Goal: Task Accomplishment & Management: Manage account settings

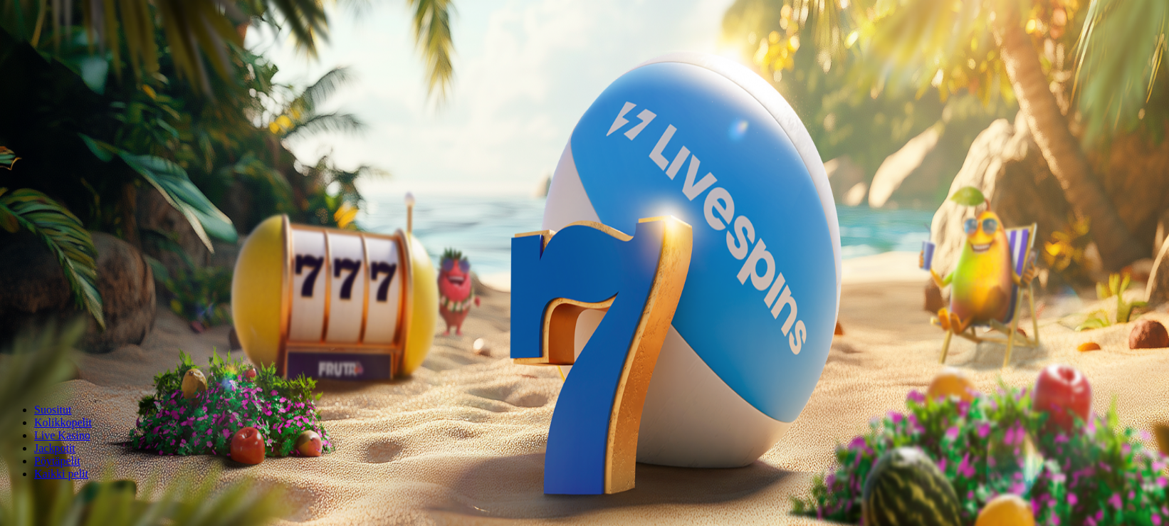
click at [105, 59] on button "Kirjaudu" at bounding box center [98, 51] width 46 height 15
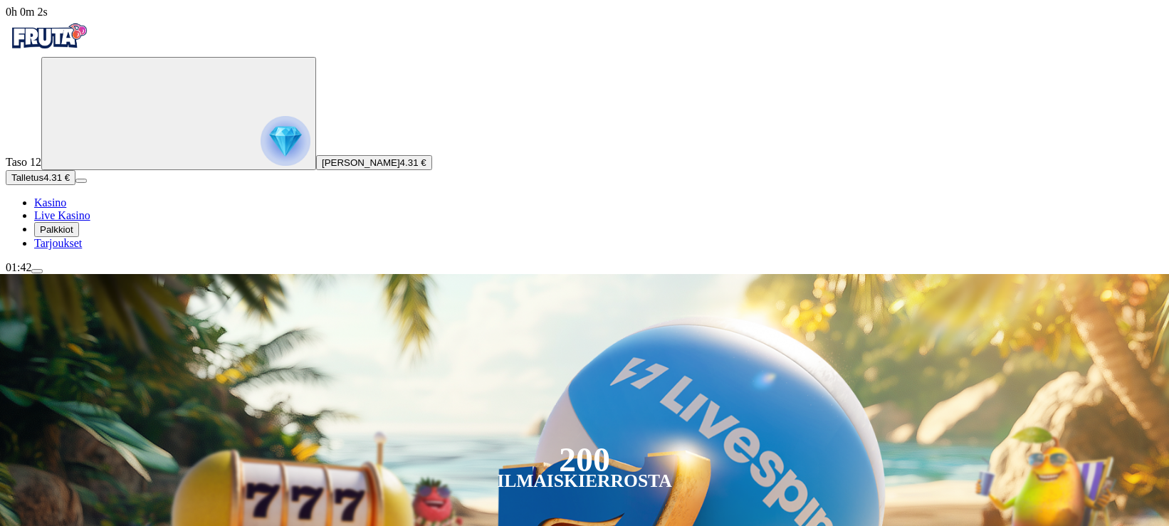
click at [37, 271] on span "menu icon" at bounding box center [37, 271] width 0 height 0
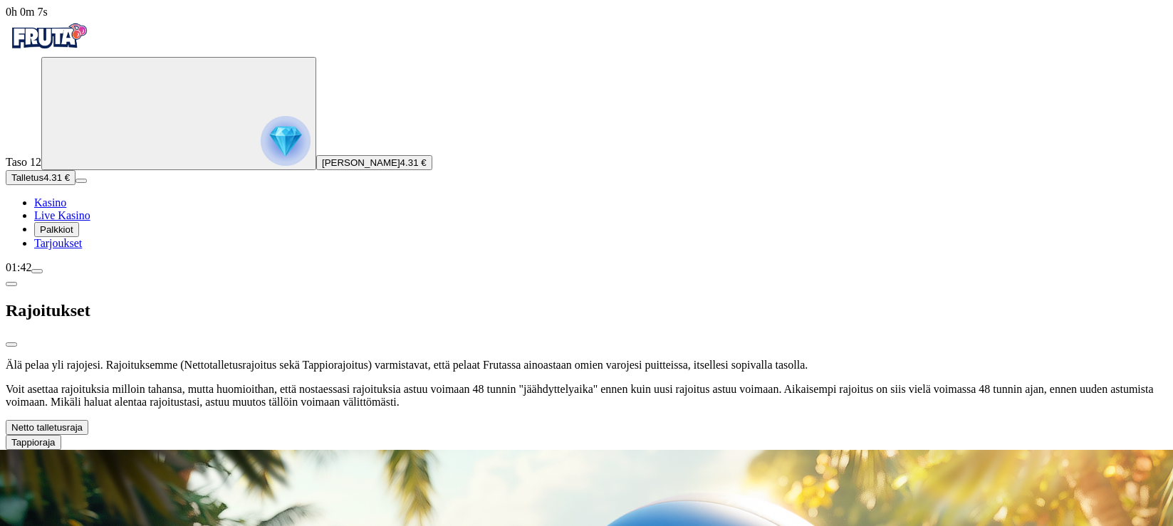
click at [88, 420] on button "Netto talletusraja" at bounding box center [47, 427] width 83 height 15
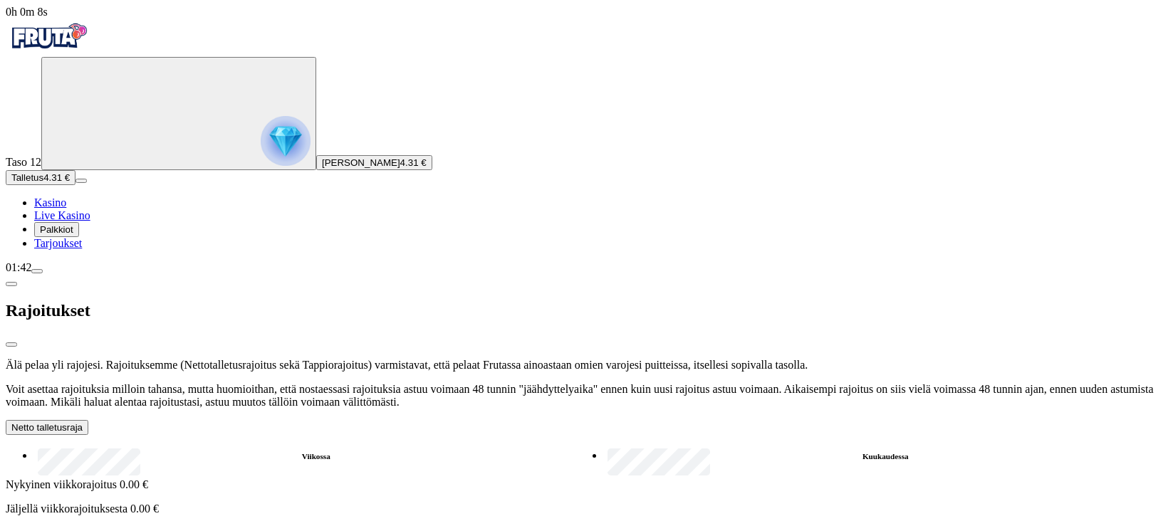
click at [88, 420] on button "Netto talletusraja" at bounding box center [47, 427] width 83 height 15
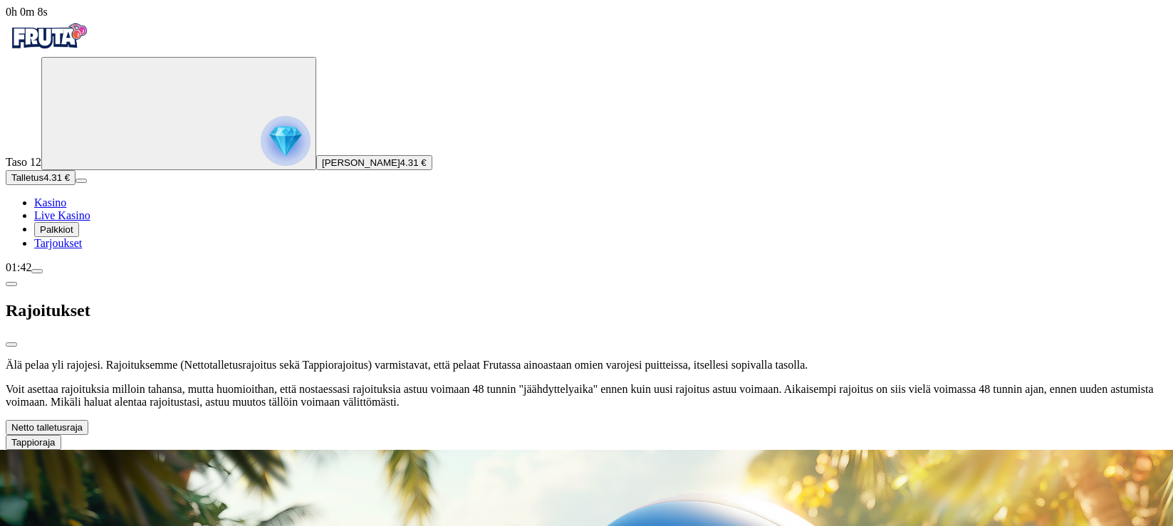
click at [61, 435] on button "Tappioraja" at bounding box center [34, 442] width 56 height 15
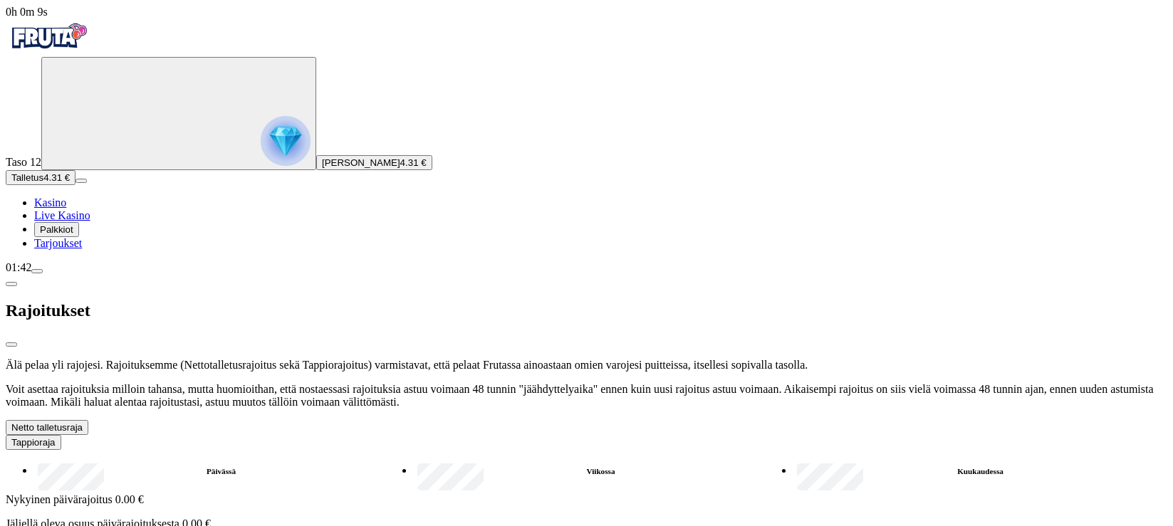
click at [61, 435] on button "Tappioraja" at bounding box center [34, 442] width 56 height 15
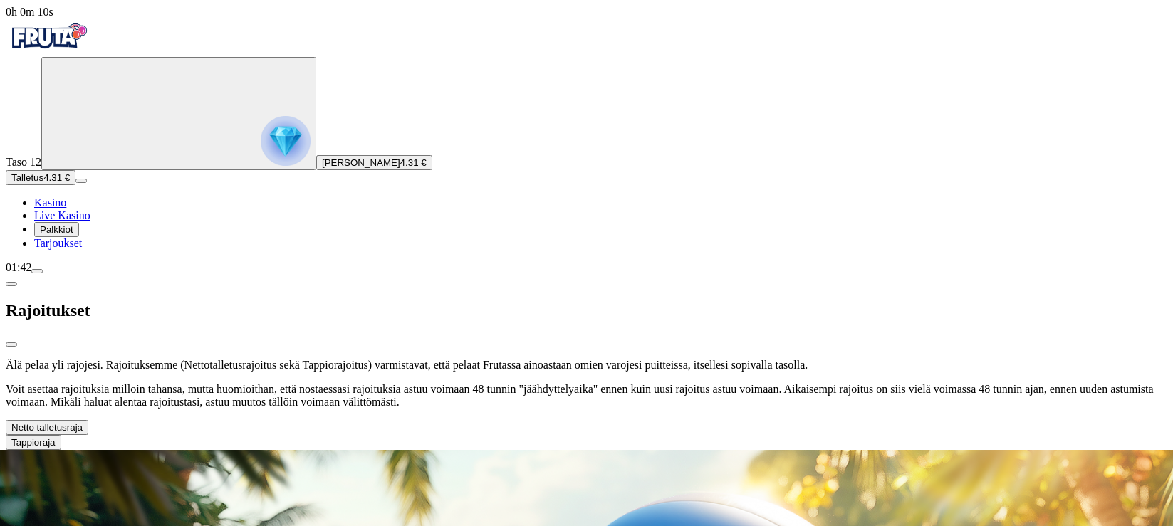
click at [95, 249] on div "Taso 12 [PERSON_NAME] 4.31 € Talletus 4.31 € Kasino Live Kasino Palkkiot Tarjou…" at bounding box center [586, 153] width 1161 height 193
click at [43, 183] on span "Talletus" at bounding box center [27, 177] width 32 height 11
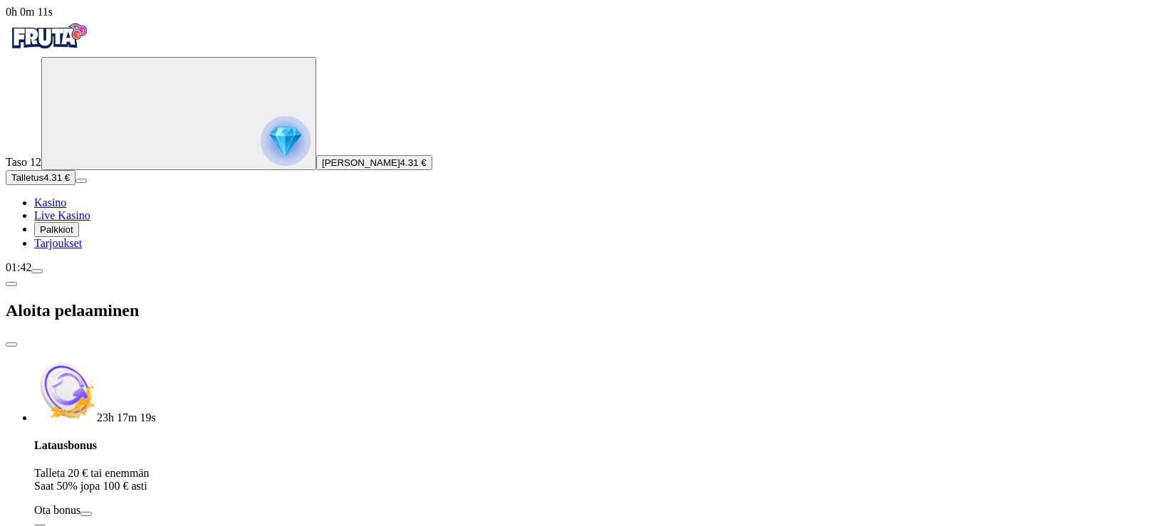
drag, startPoint x: 244, startPoint y: 280, endPoint x: 127, endPoint y: 278, distance: 117.5
click at [127, 278] on div "0h 0m 11s Taso 12 [PERSON_NAME] 4.31 € Talletus 4.31 € Kasino Live Kasino Palkk…" at bounding box center [586, 374] width 1161 height 737
type input "****"
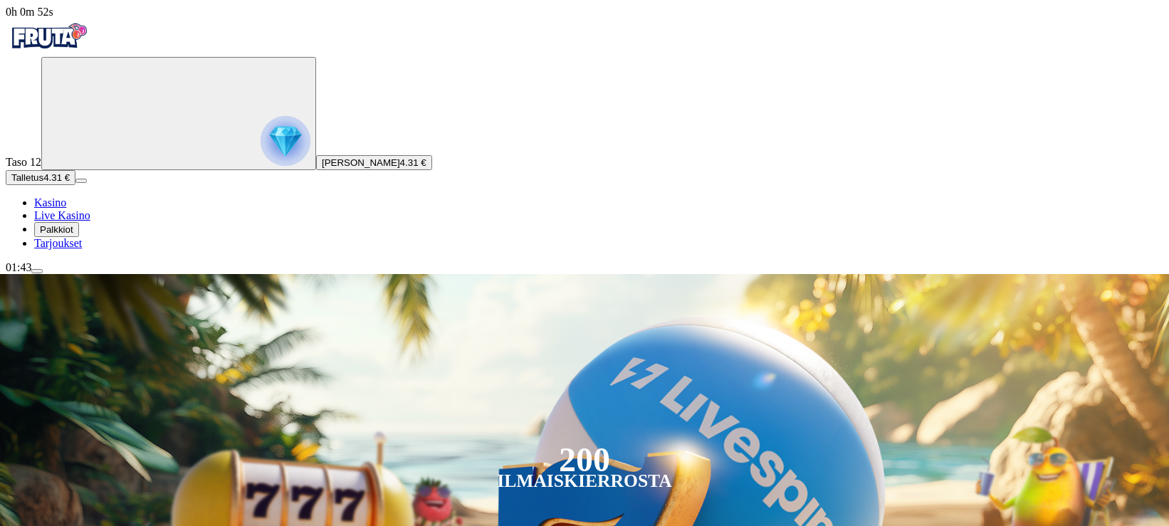
click at [43, 273] on button "menu" at bounding box center [36, 271] width 11 height 4
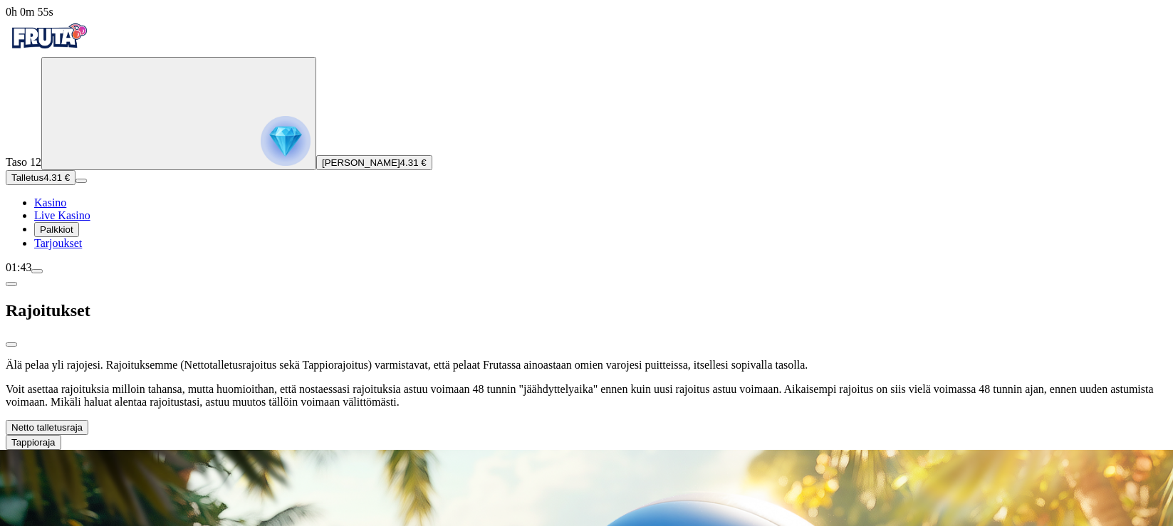
drag, startPoint x: 286, startPoint y: 276, endPoint x: 283, endPoint y: 261, distance: 15.4
click at [284, 359] on div "Älä pelaa yli rajojesi. Rajoituksemme (Nettotalletusrajoitus sekä Tappiorajoitu…" at bounding box center [586, 404] width 1161 height 91
click at [88, 420] on button "Netto talletusraja" at bounding box center [47, 427] width 83 height 15
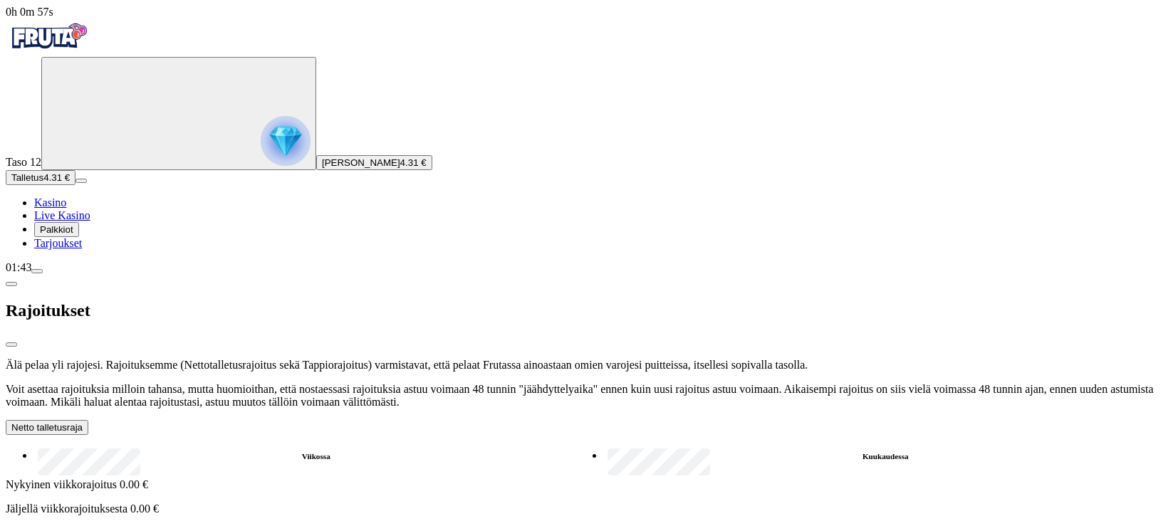
click at [604, 446] on label "Kuukaudessa" at bounding box center [886, 456] width 564 height 21
click at [239, 446] on label "Viikossa" at bounding box center [316, 456] width 564 height 21
click at [83, 422] on span "chevron-down icon" at bounding box center [83, 427] width 0 height 11
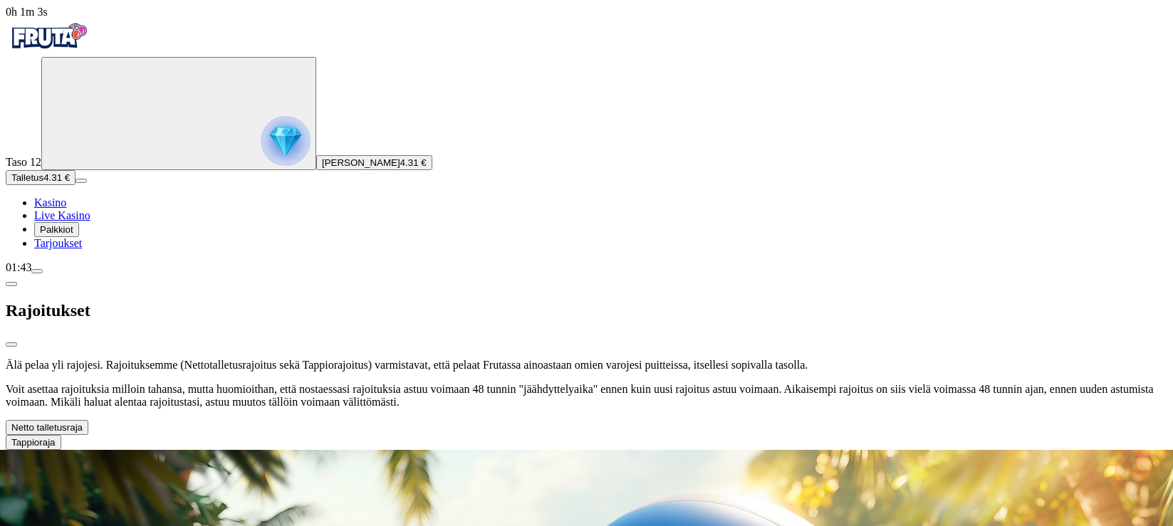
click at [11, 345] on span "close icon" at bounding box center [11, 345] width 0 height 0
